Goal: Task Accomplishment & Management: Use online tool/utility

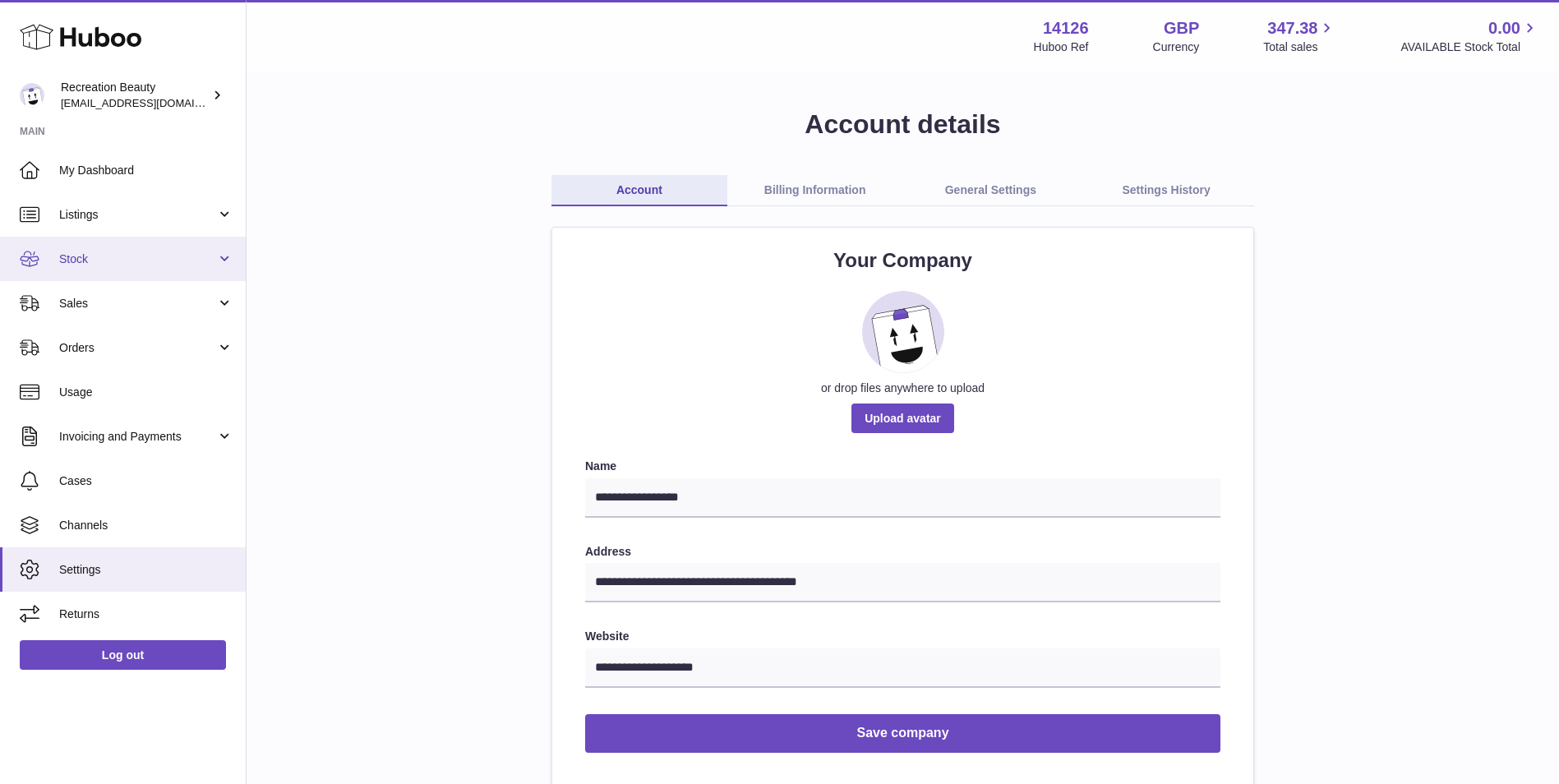
click at [138, 259] on span "Stock" at bounding box center [137, 259] width 157 height 16
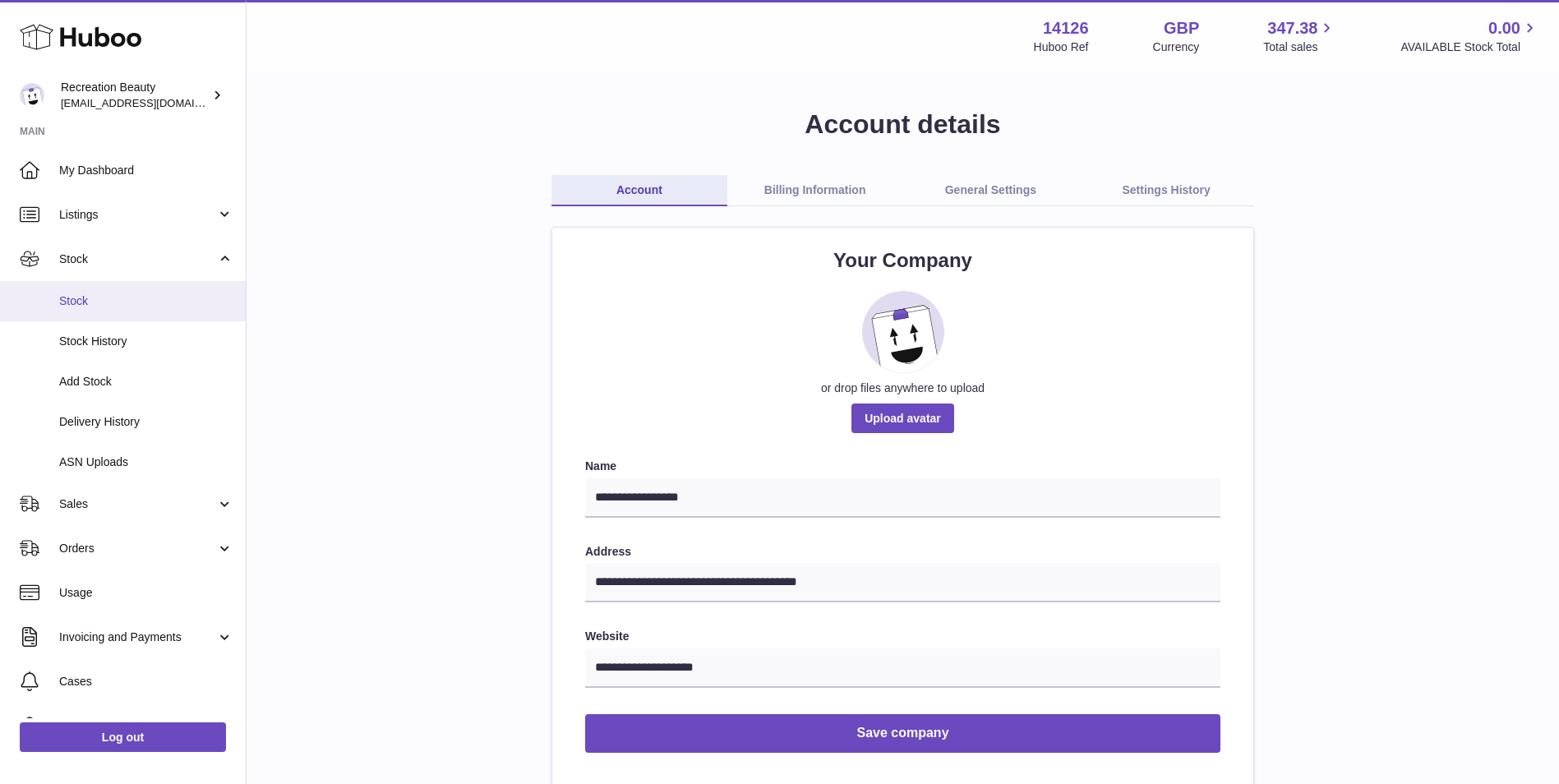
click at [134, 307] on span "Stock" at bounding box center [146, 301] width 174 height 16
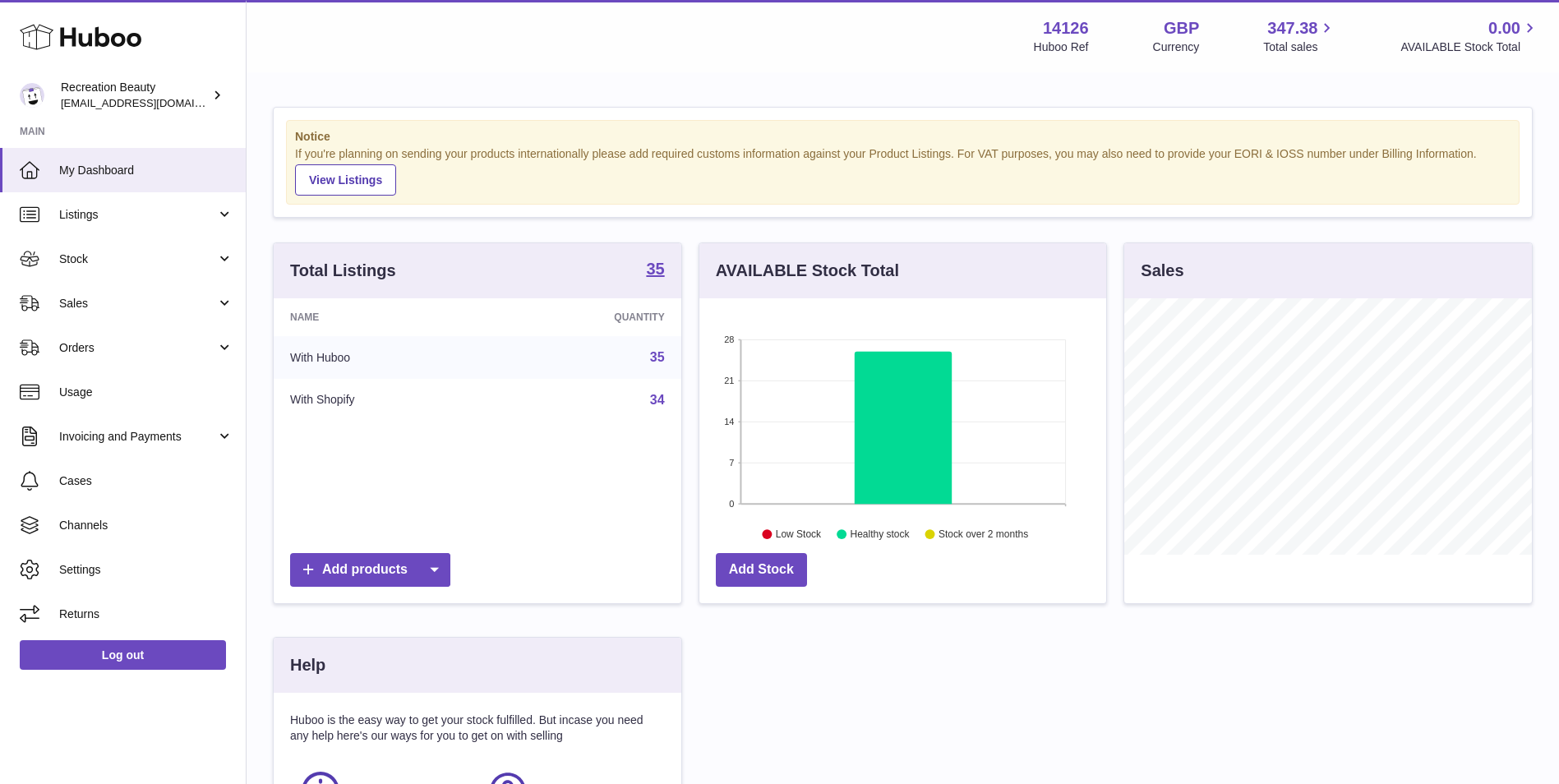
scroll to position [256, 407]
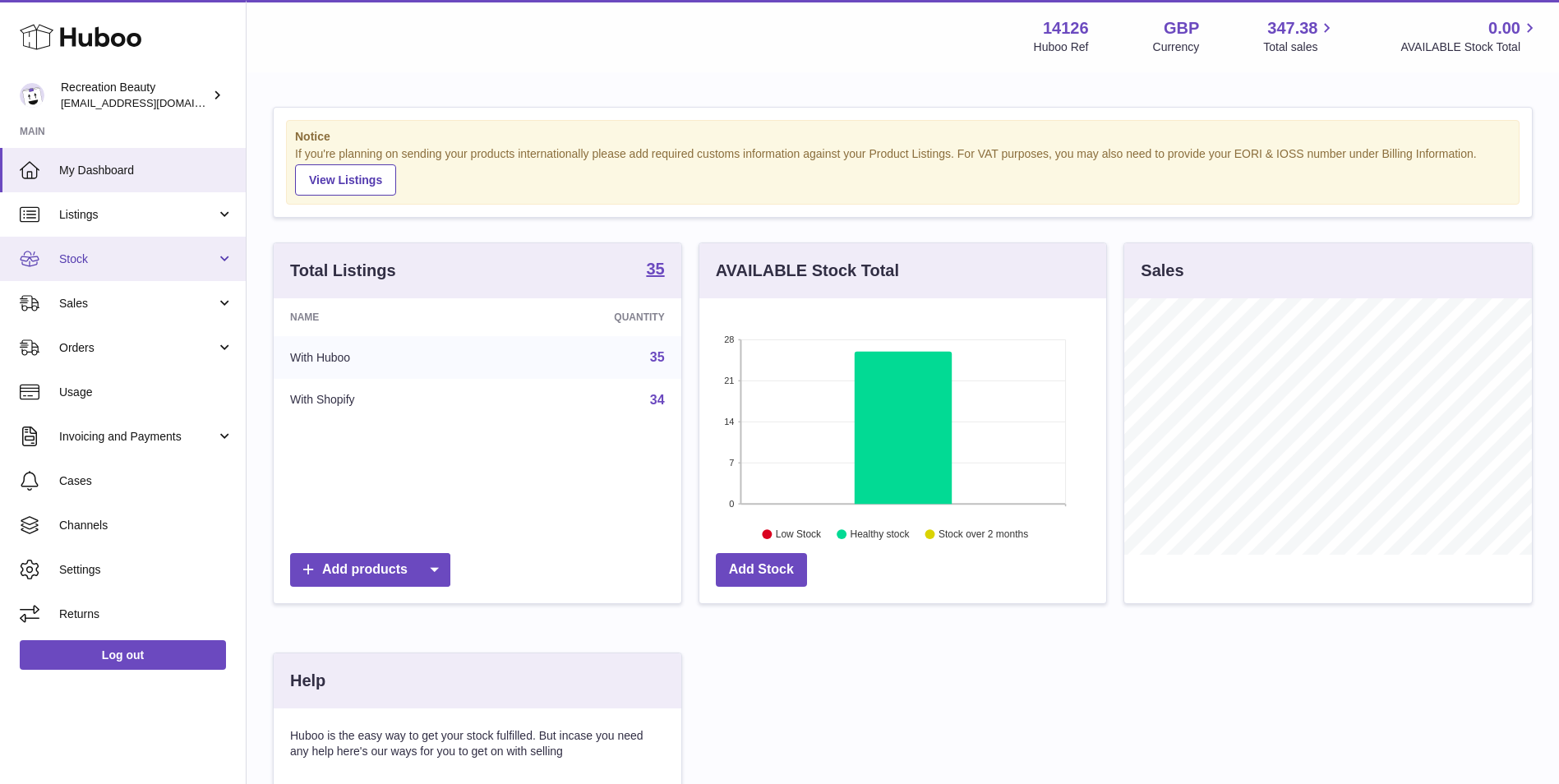
click at [103, 264] on span "Stock" at bounding box center [137, 259] width 157 height 16
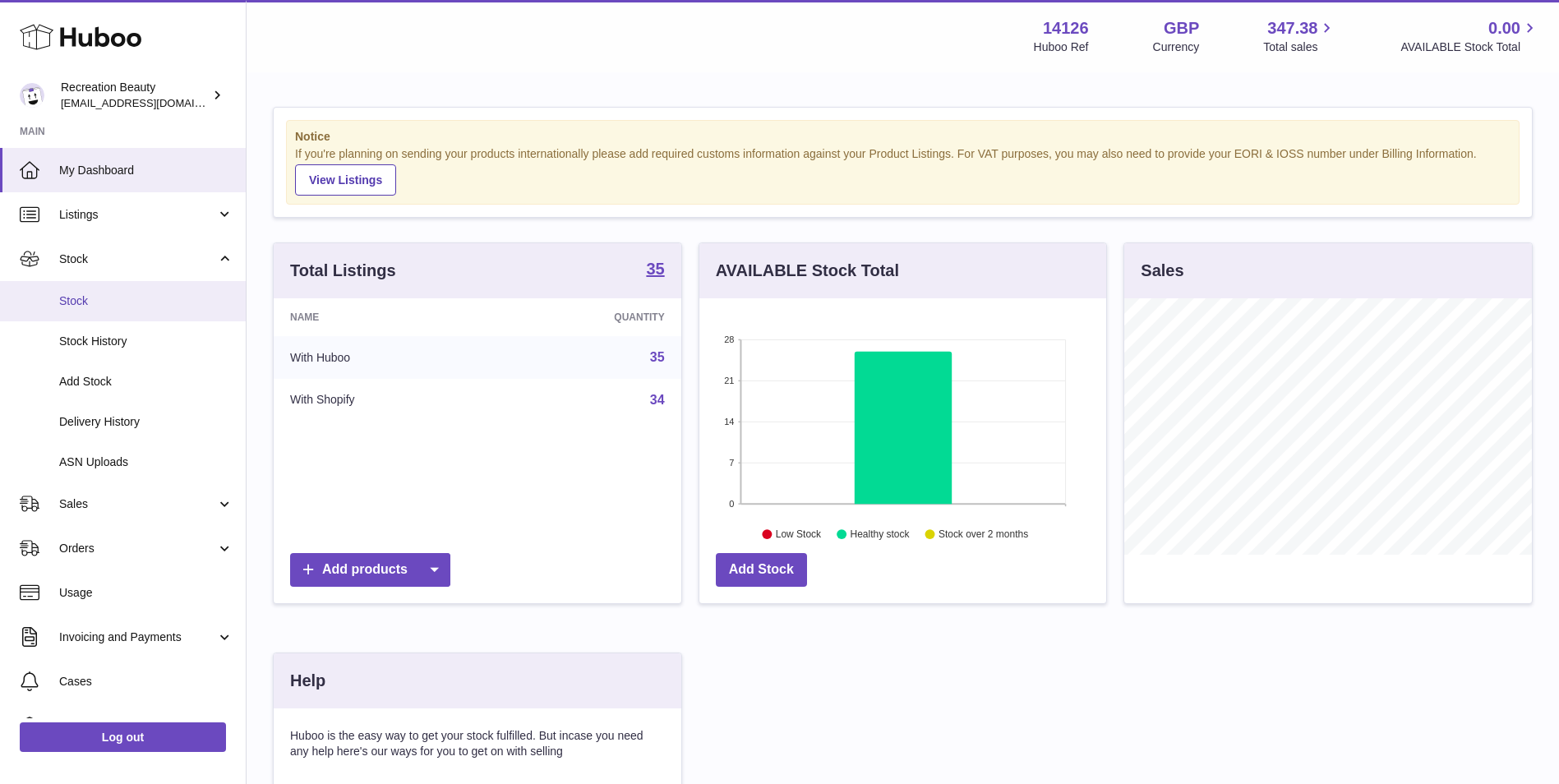
click at [104, 299] on span "Stock" at bounding box center [146, 301] width 174 height 16
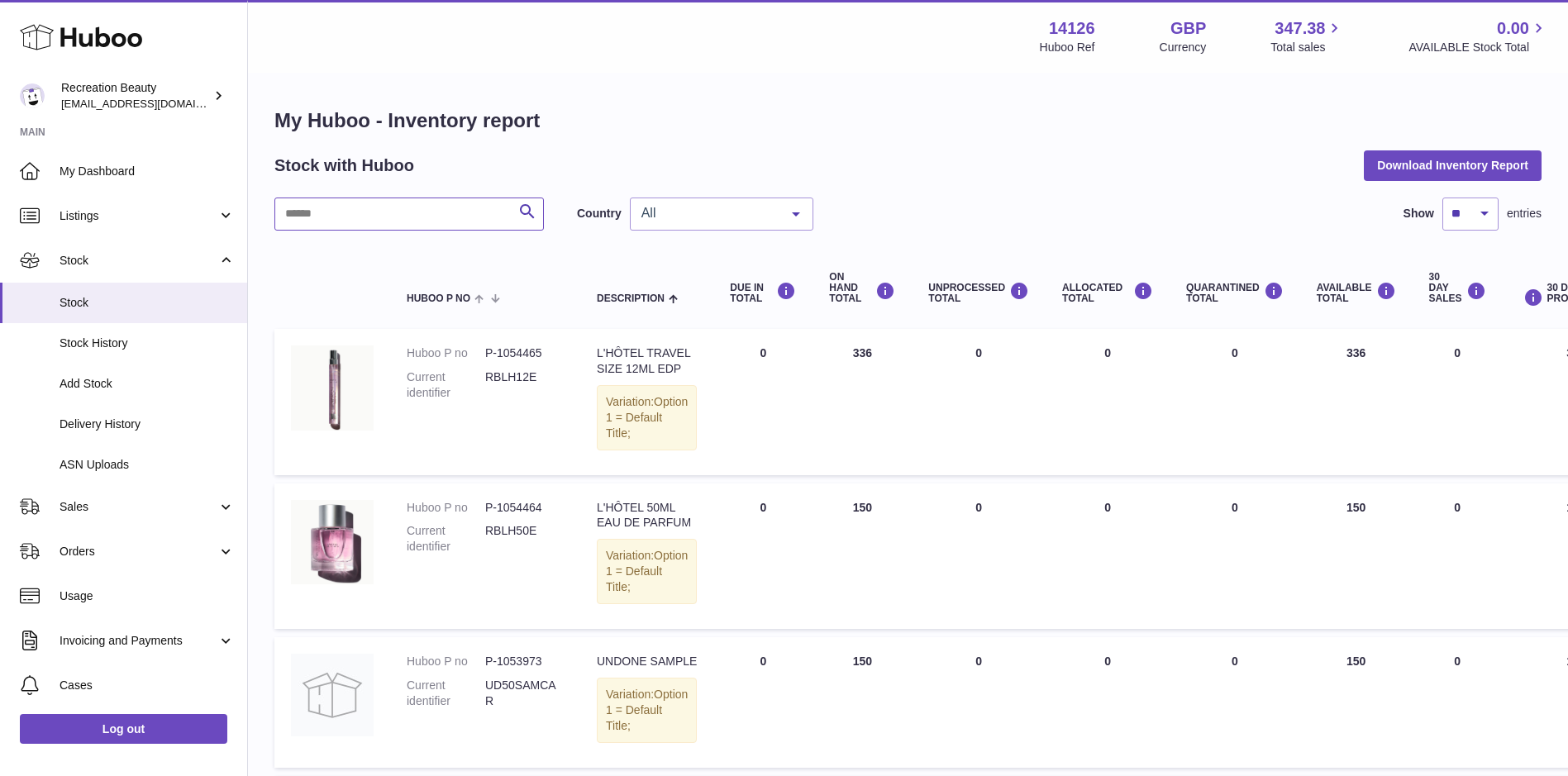
click at [402, 215] on input "text" at bounding box center [409, 214] width 269 height 33
click at [310, 218] on input "text" at bounding box center [409, 214] width 269 height 33
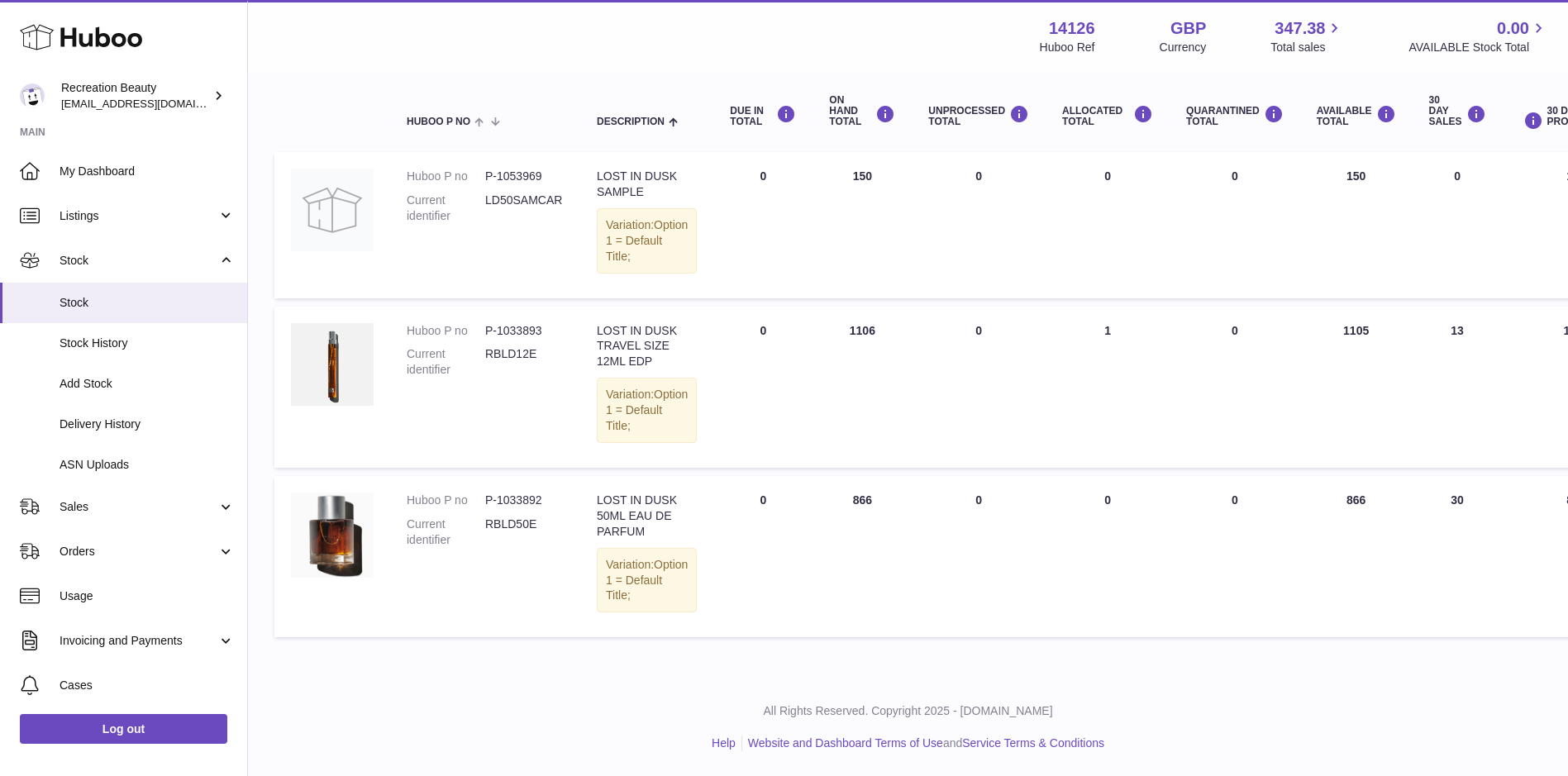
scroll to position [224, 0]
drag, startPoint x: 486, startPoint y: 509, endPoint x: 539, endPoint y: 511, distance: 53.0
click at [539, 516] on dd "RBLD50E" at bounding box center [524, 532] width 79 height 32
copy dd "RBLD50E"
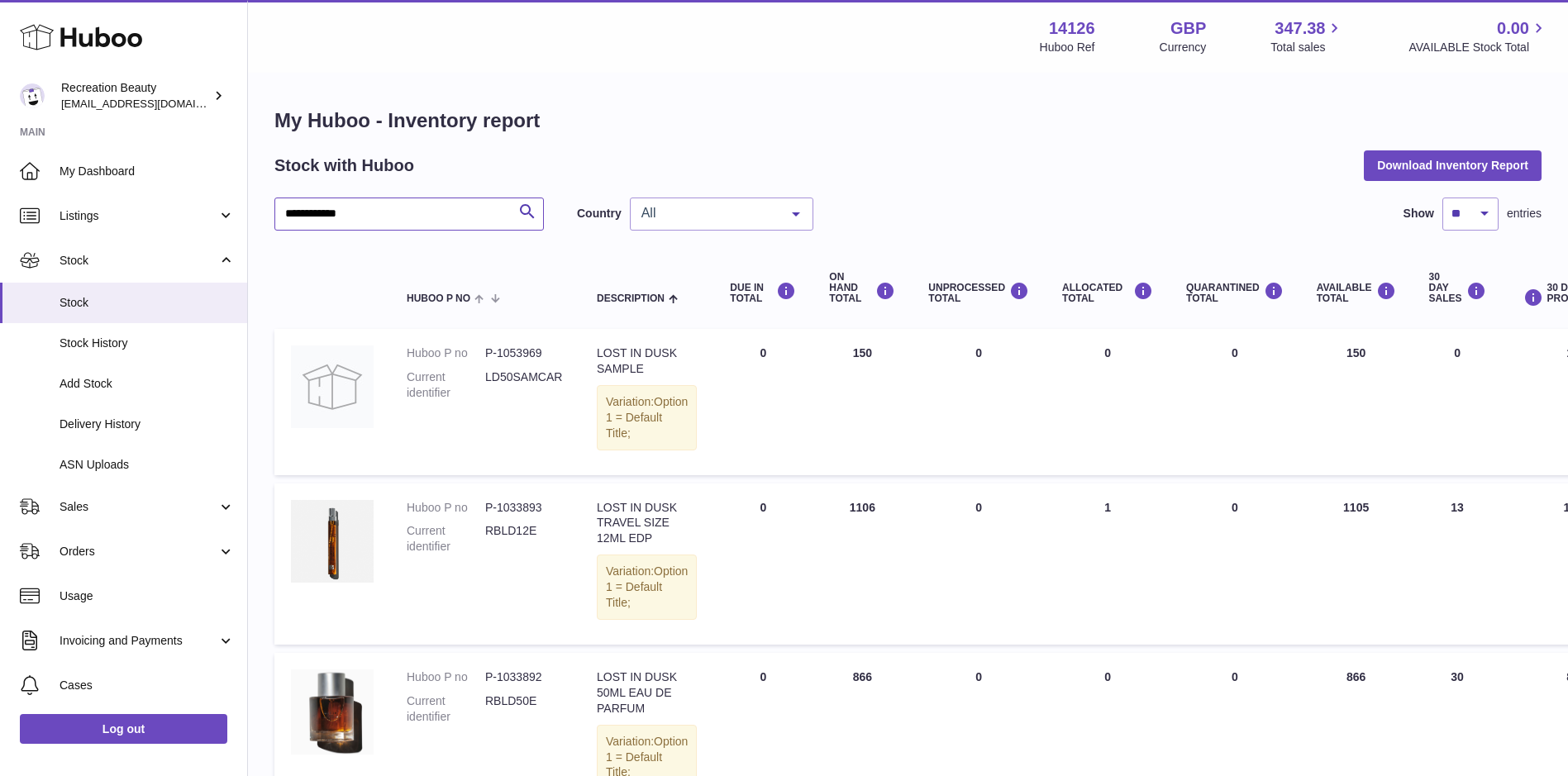
drag, startPoint x: 377, startPoint y: 215, endPoint x: 249, endPoint y: 177, distance: 133.5
click at [249, 177] on div "**********" at bounding box center [908, 464] width 1320 height 780
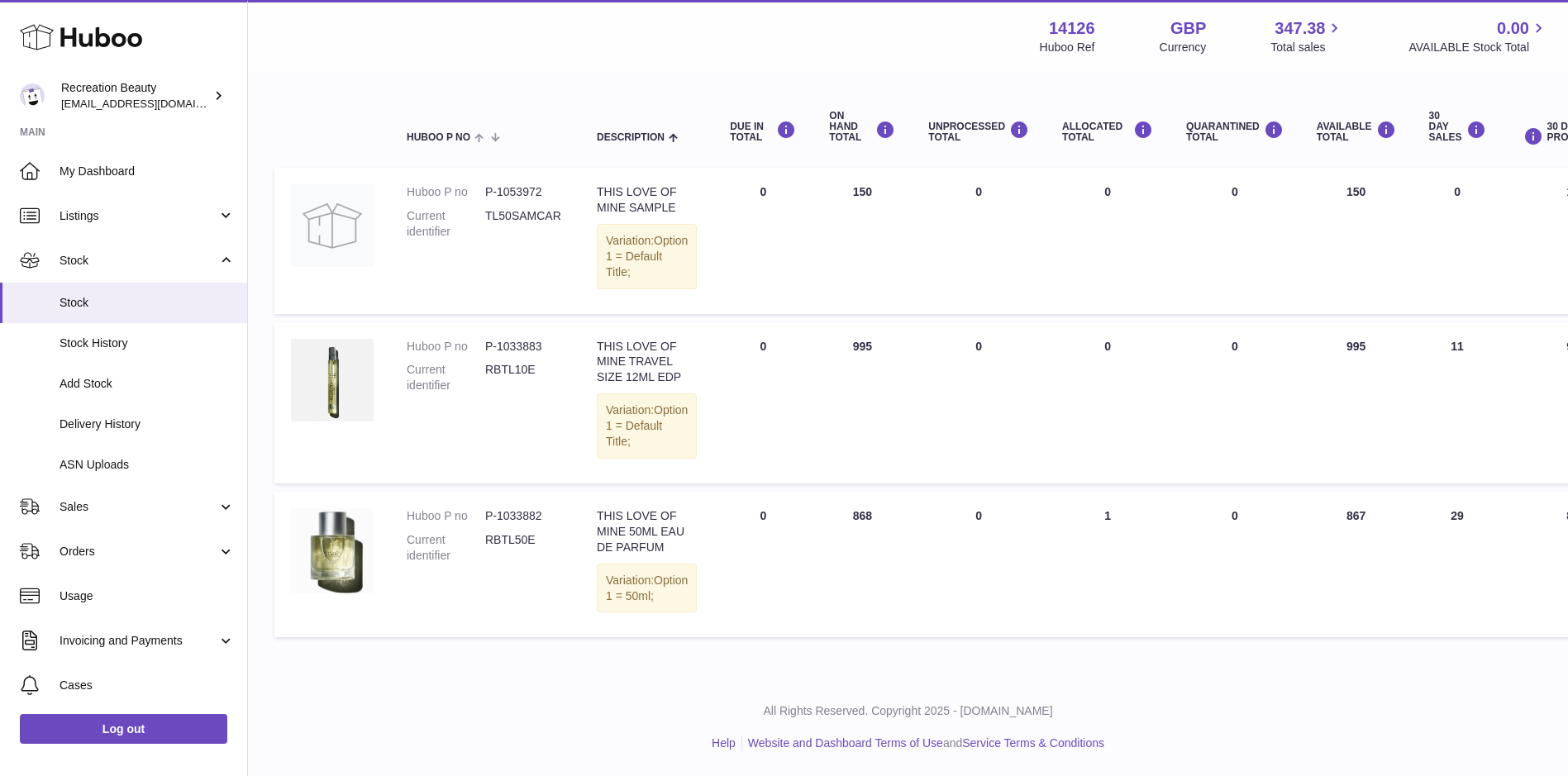
click at [498, 532] on dd "RBTL50E" at bounding box center [524, 548] width 79 height 32
copy dd "RBTL50E"
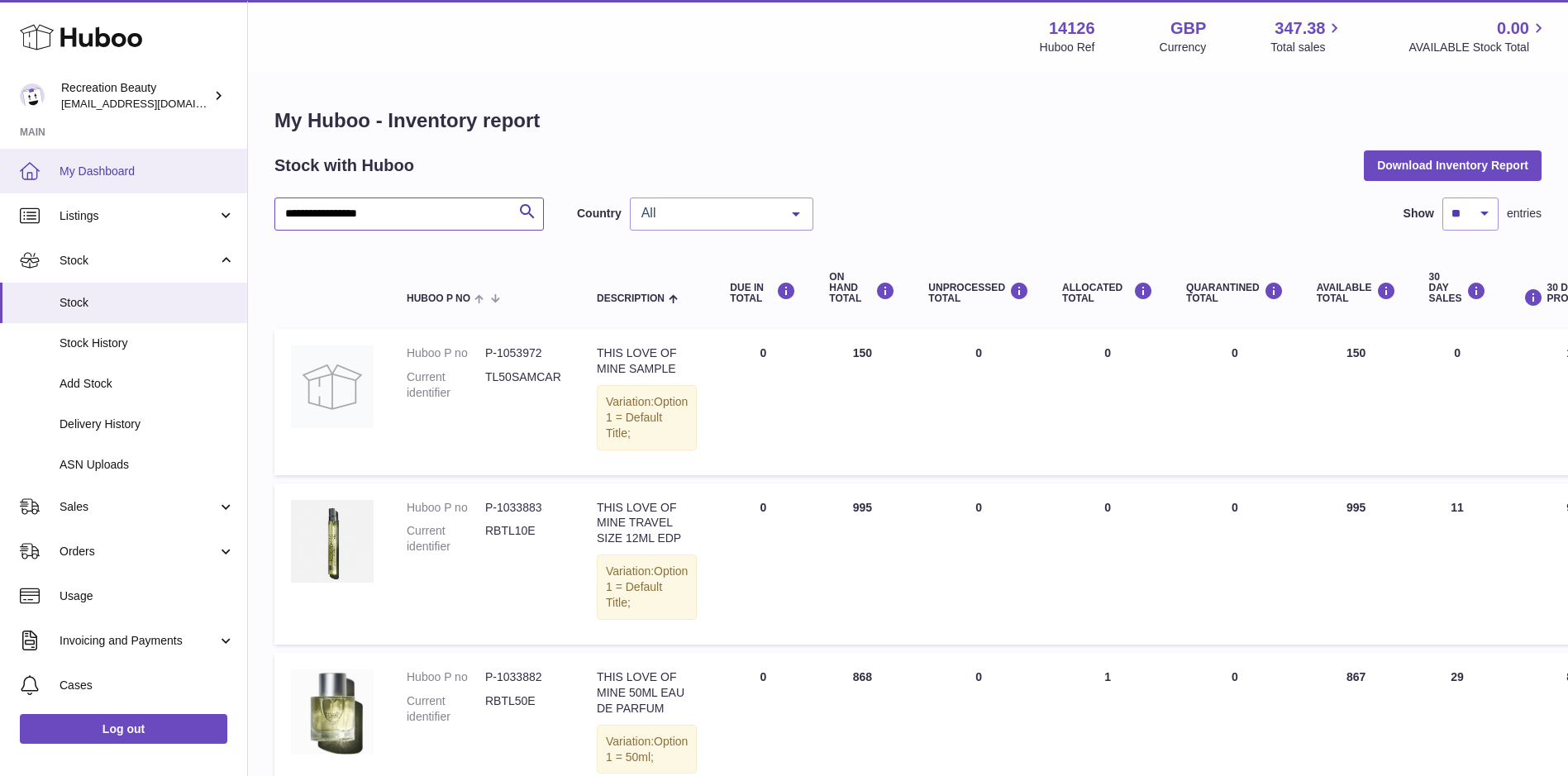
drag, startPoint x: 410, startPoint y: 223, endPoint x: 160, endPoint y: 162, distance: 257.3
click at [160, 162] on div "**********" at bounding box center [784, 468] width 1568 height 937
type input "******"
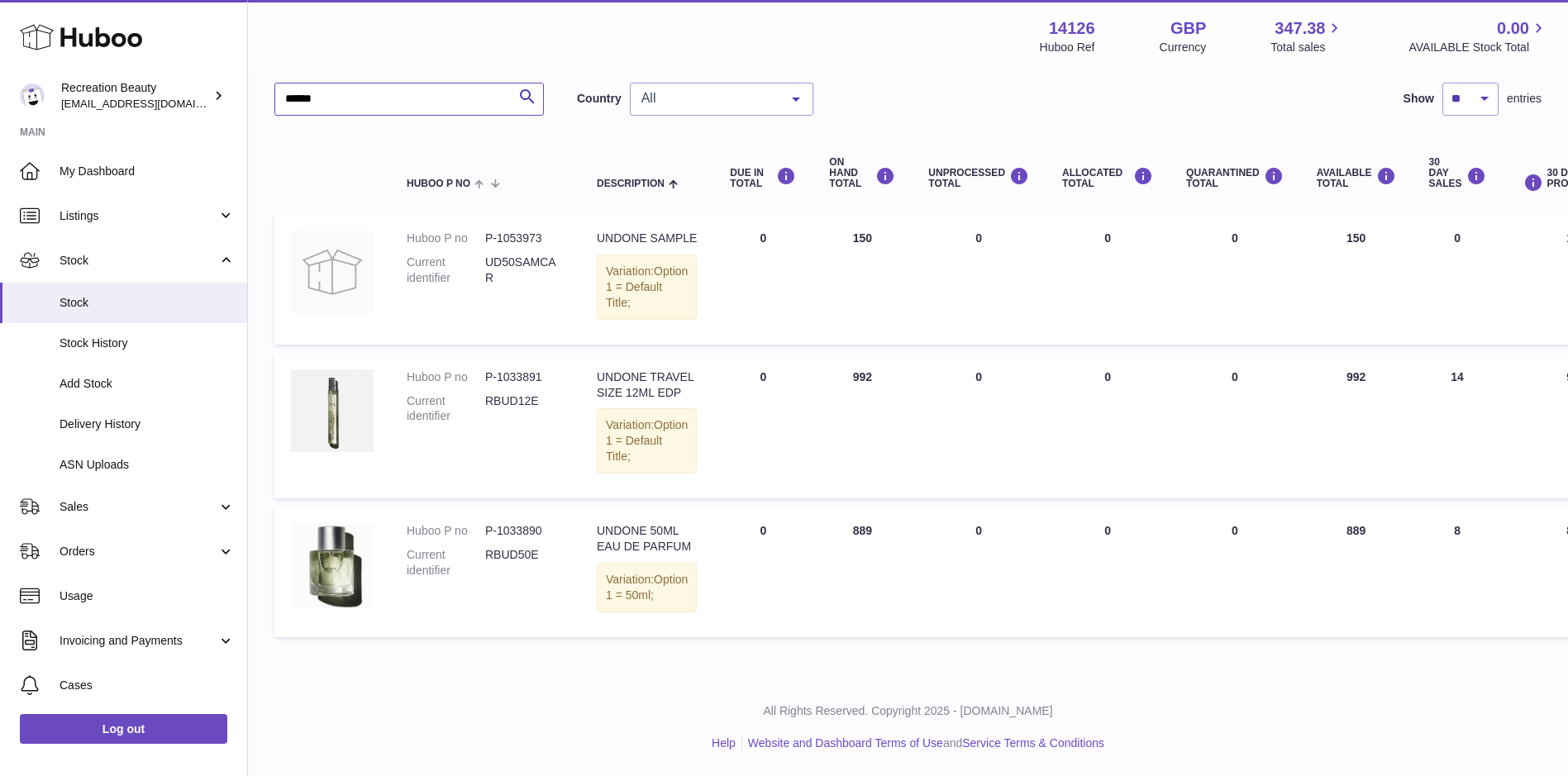
scroll to position [147, 0]
click at [504, 578] on dd "RBUD50E" at bounding box center [524, 562] width 79 height 32
copy dd "RBUD50E"
